Goal: Task Accomplishment & Management: Manage account settings

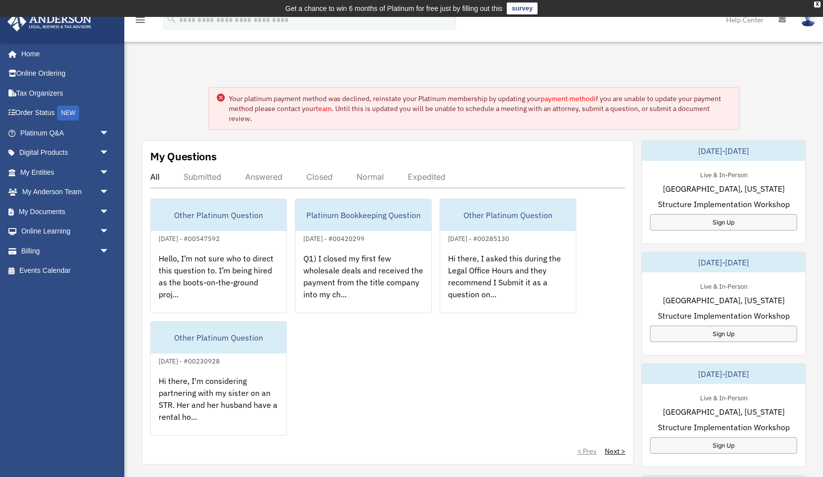
click at [575, 97] on link "payment method" at bounding box center [567, 98] width 53 height 9
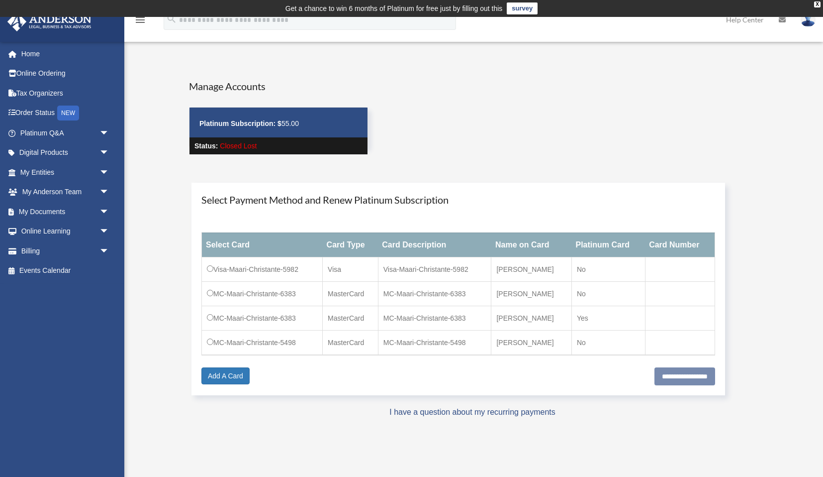
click at [814, 0] on td "Get a chance to win 6 months of Platinum for free just by filling out this surv…" at bounding box center [411, 8] width 823 height 17
click at [816, 2] on div "X" at bounding box center [817, 4] width 6 height 6
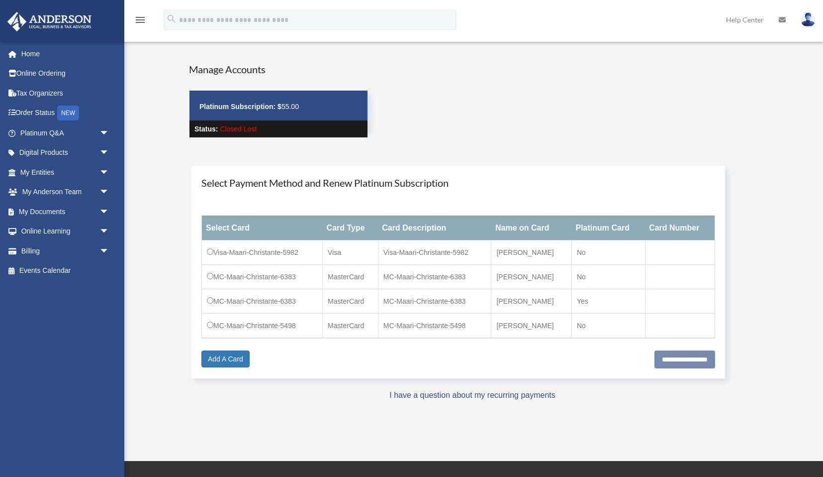
click at [809, 20] on img at bounding box center [808, 19] width 15 height 14
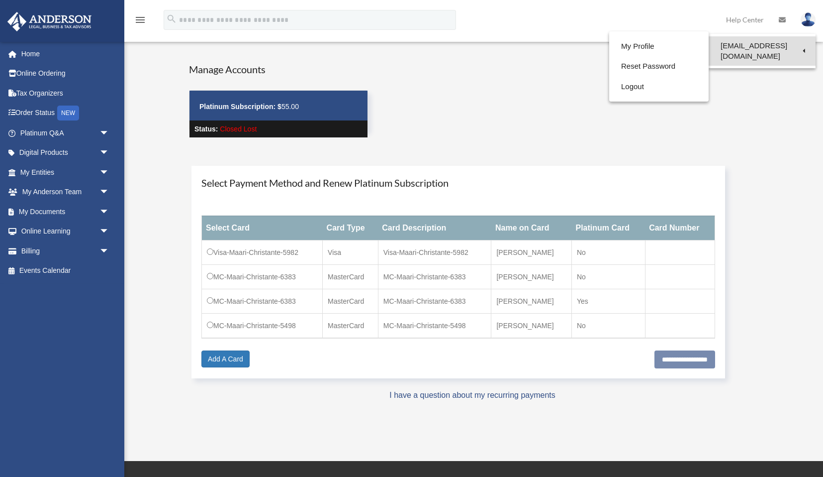
click at [758, 48] on link "[EMAIL_ADDRESS][DOMAIN_NAME]" at bounding box center [762, 50] width 107 height 29
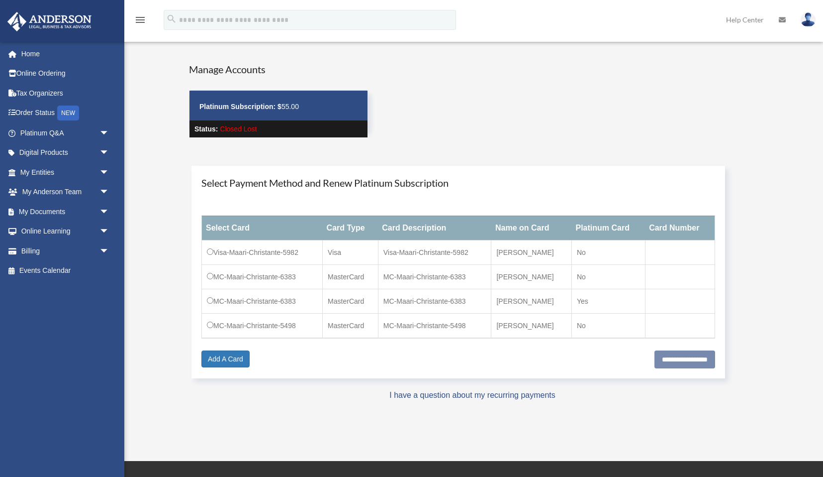
click at [806, 22] on img at bounding box center [808, 19] width 15 height 14
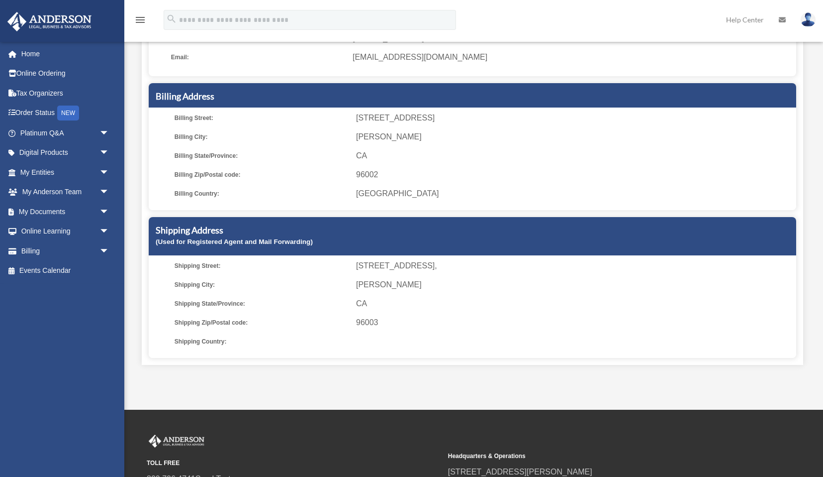
scroll to position [135, 0]
